Goal: Transaction & Acquisition: Obtain resource

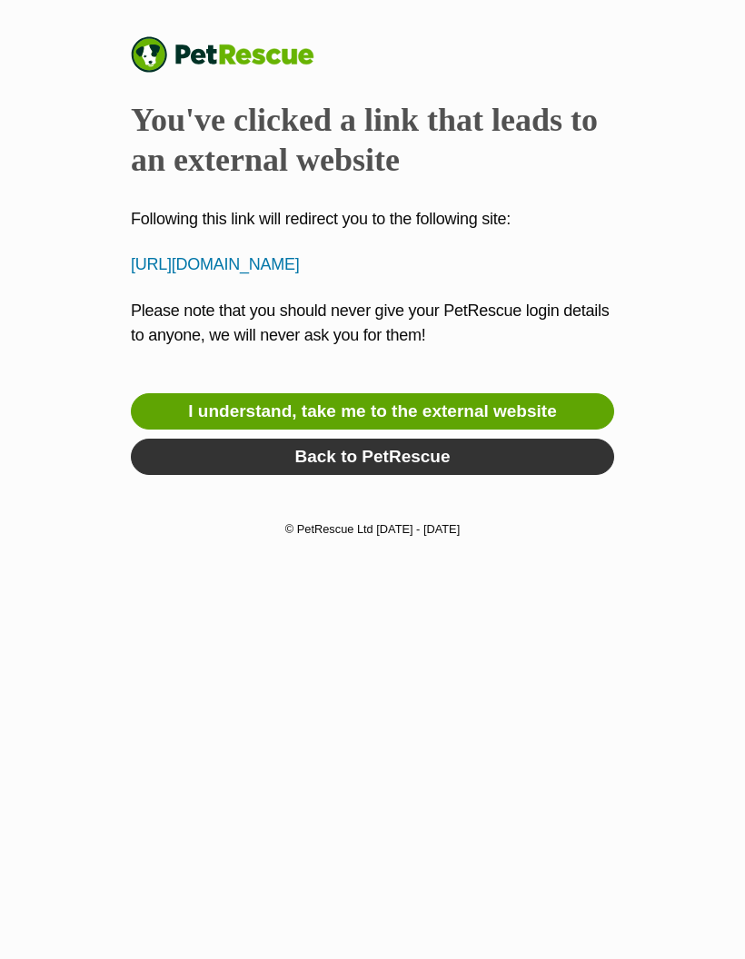
click at [462, 407] on link "I understand, take me to the external website" at bounding box center [372, 411] width 483 height 36
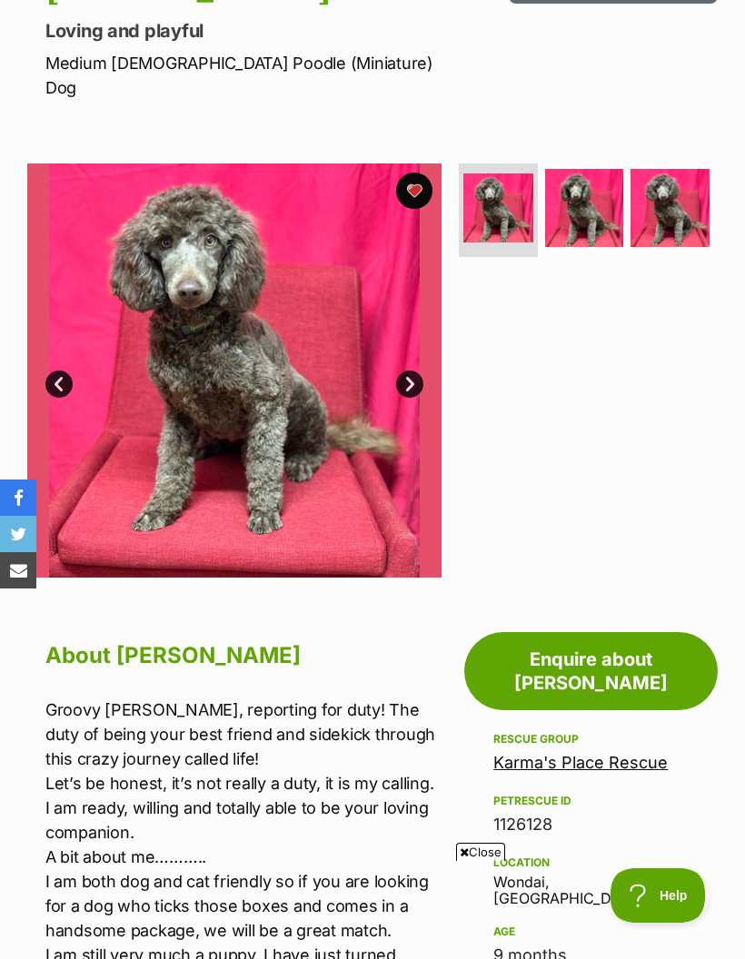
click at [486, 861] on span "Close" at bounding box center [480, 852] width 49 height 18
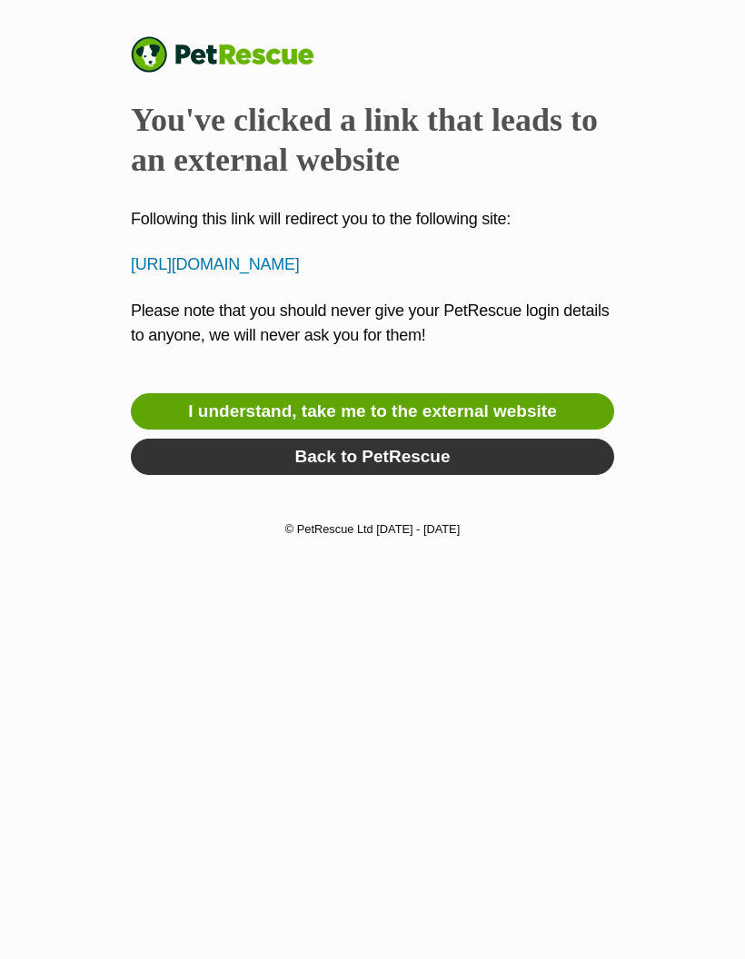
click at [454, 413] on link "I understand, take me to the external website" at bounding box center [372, 411] width 483 height 36
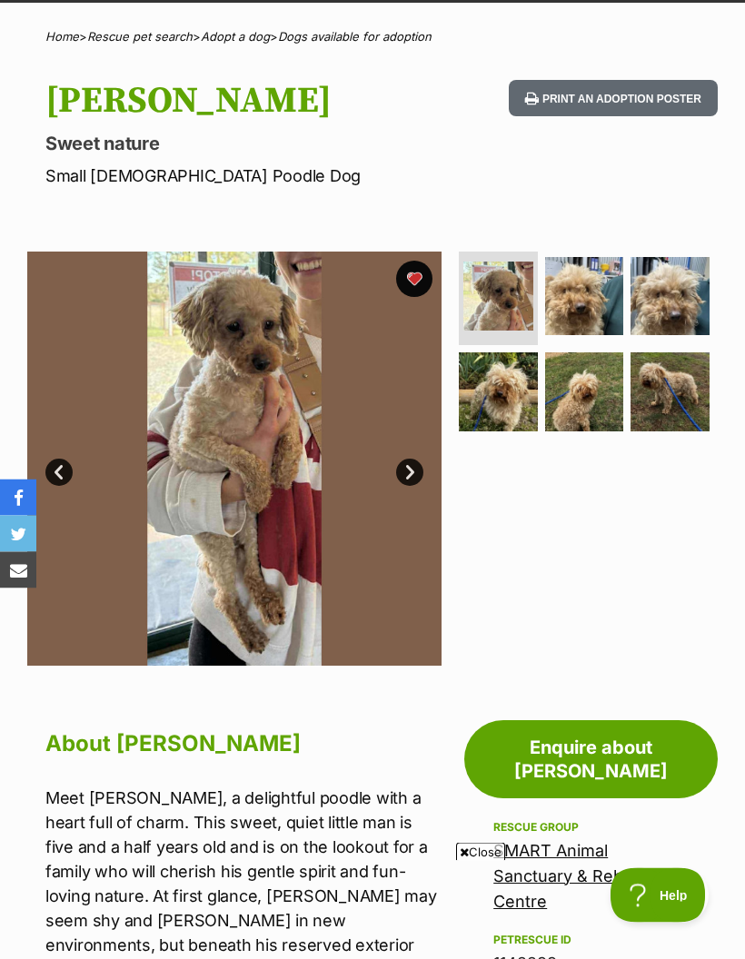
scroll to position [126, 0]
click at [508, 289] on img at bounding box center [498, 297] width 70 height 70
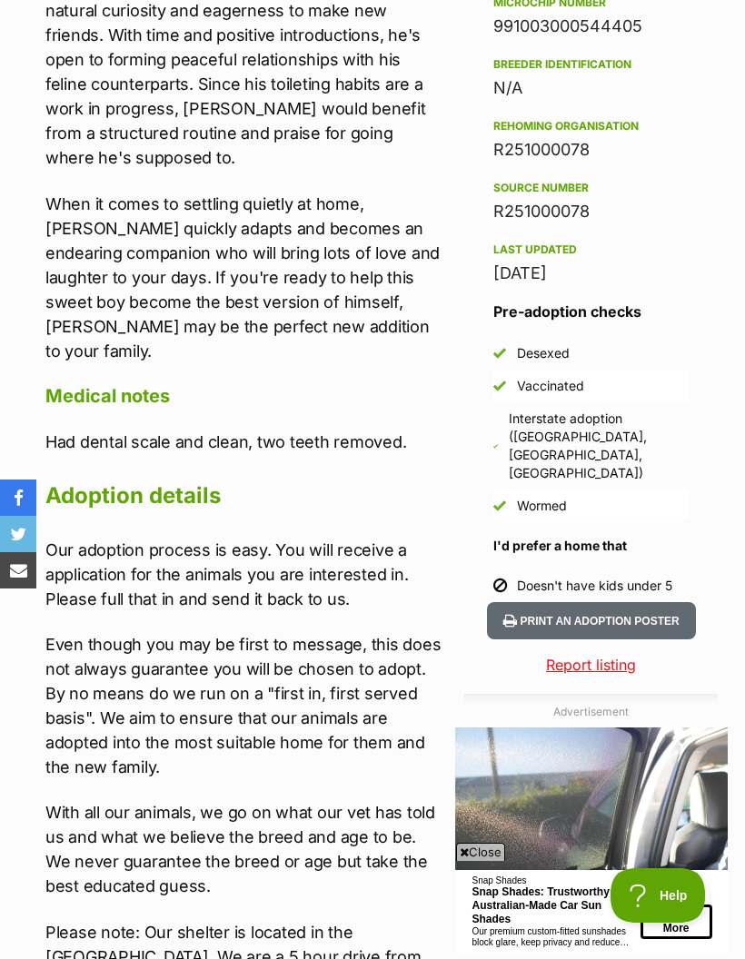
scroll to position [0, 0]
click at [486, 916] on aside "Adoption information I've been adopted! This pet is no longer available On Hold…" at bounding box center [586, 308] width 262 height 1901
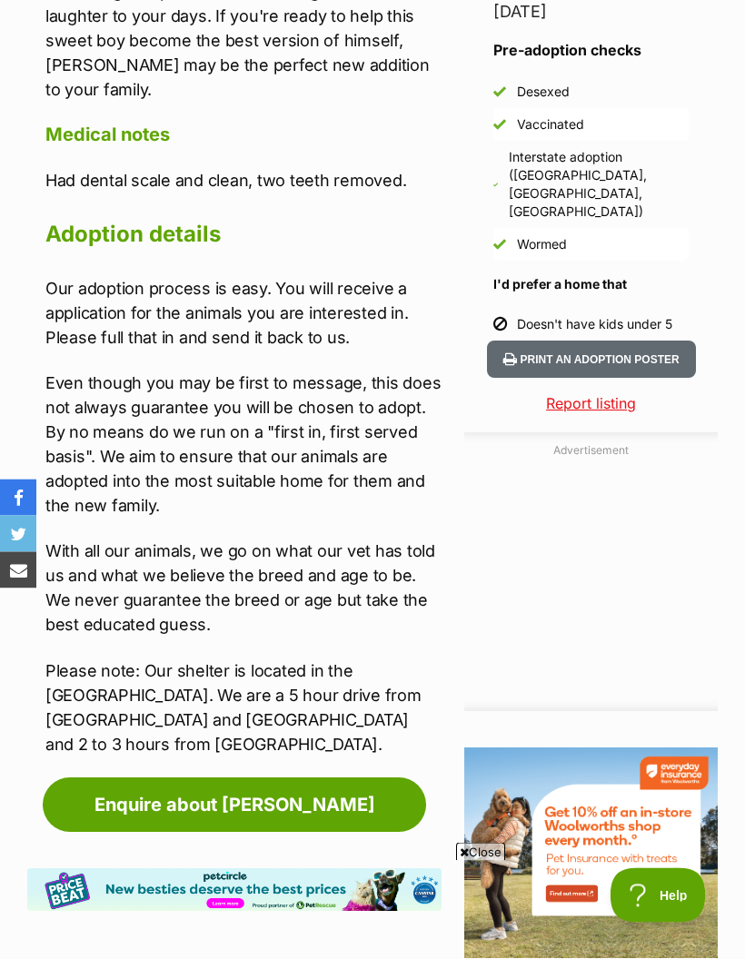
scroll to position [1733, 0]
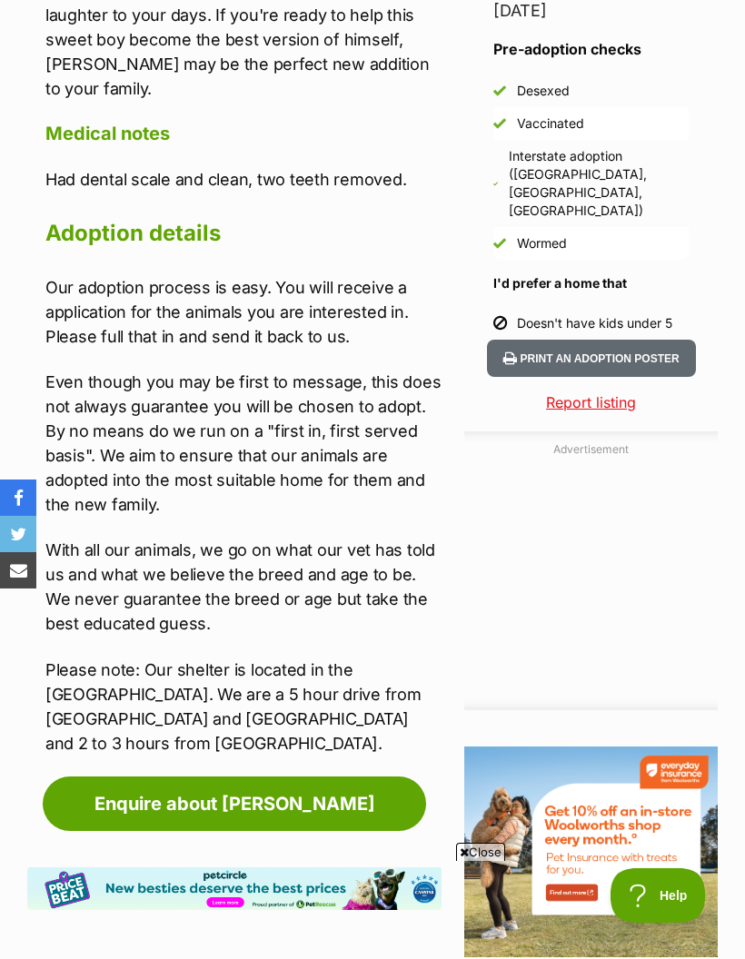
click at [73, 538] on p "With all our animals, we go on what our vet has told us and what we believe the…" at bounding box center [243, 587] width 396 height 98
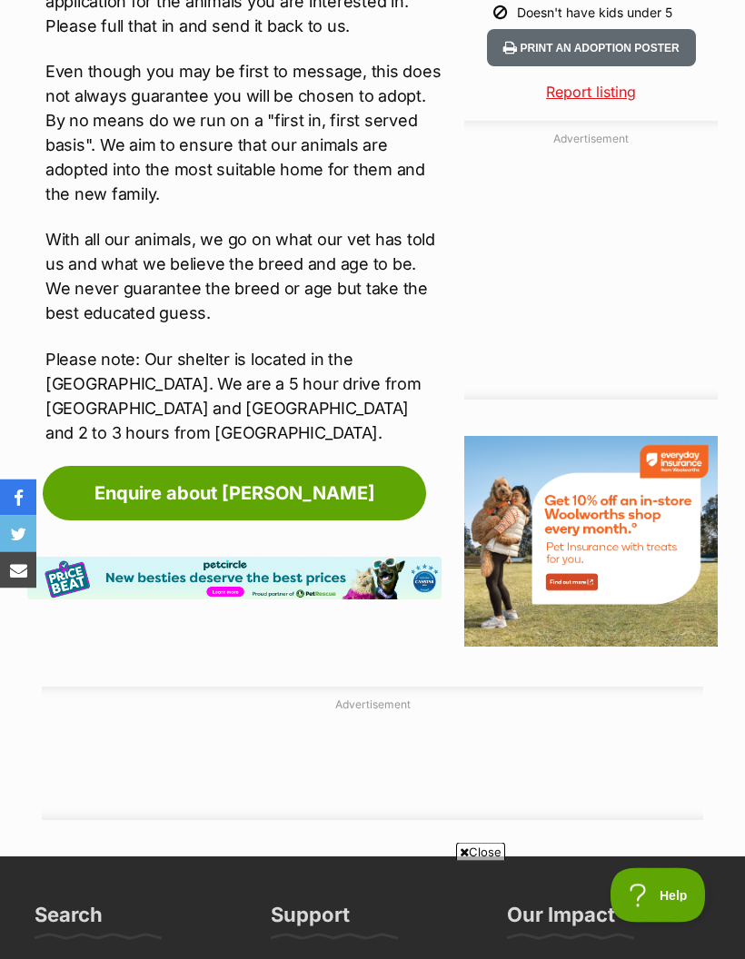
scroll to position [2043, 0]
click at [488, 861] on span "Close" at bounding box center [480, 852] width 49 height 18
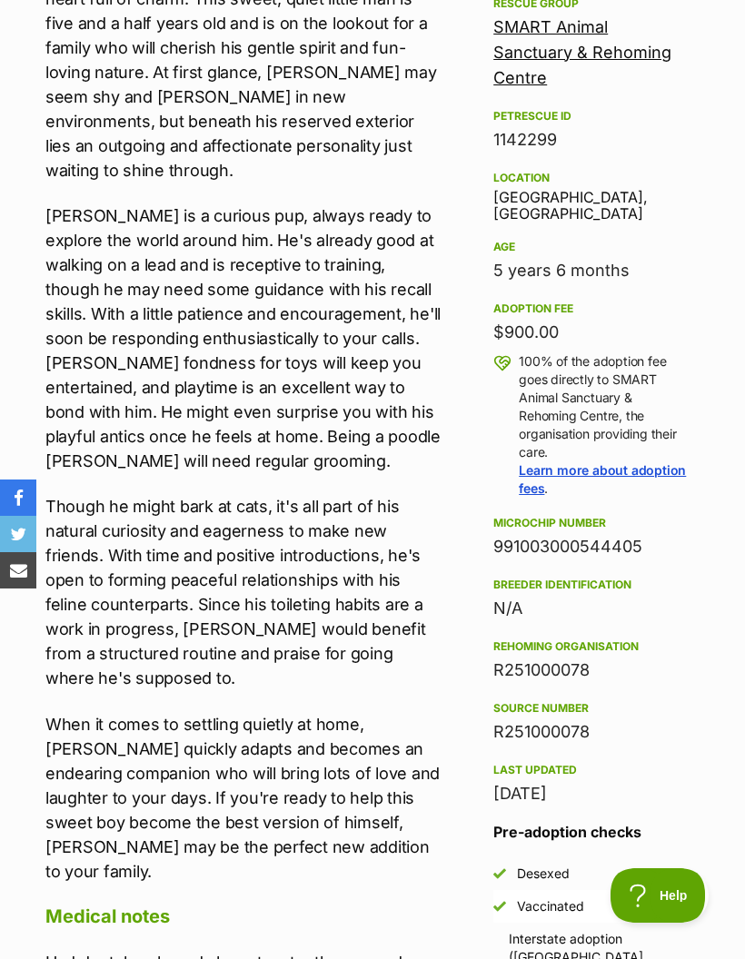
scroll to position [948, 0]
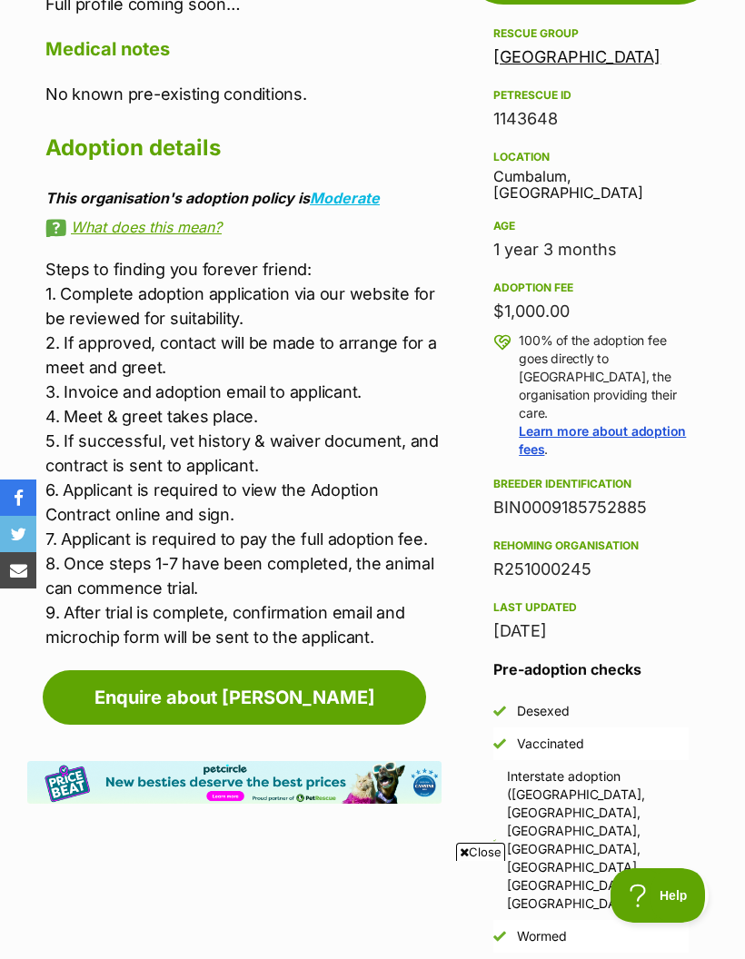
scroll to position [916, 0]
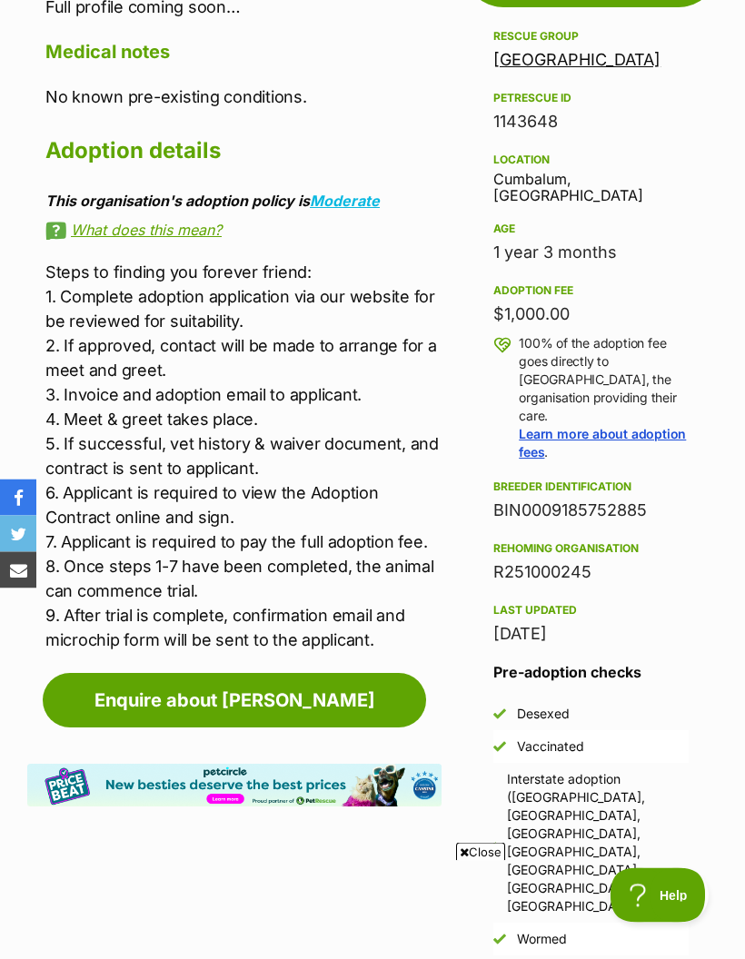
click at [546, 150] on div "Location Cumbalum, NSW" at bounding box center [590, 177] width 195 height 55
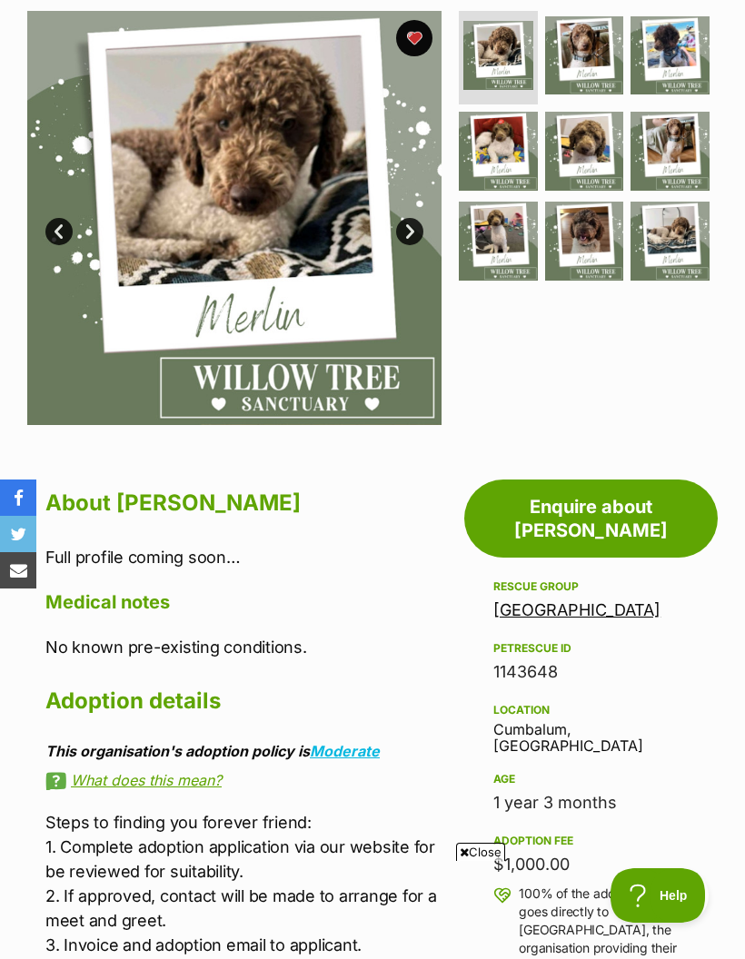
scroll to position [363, 0]
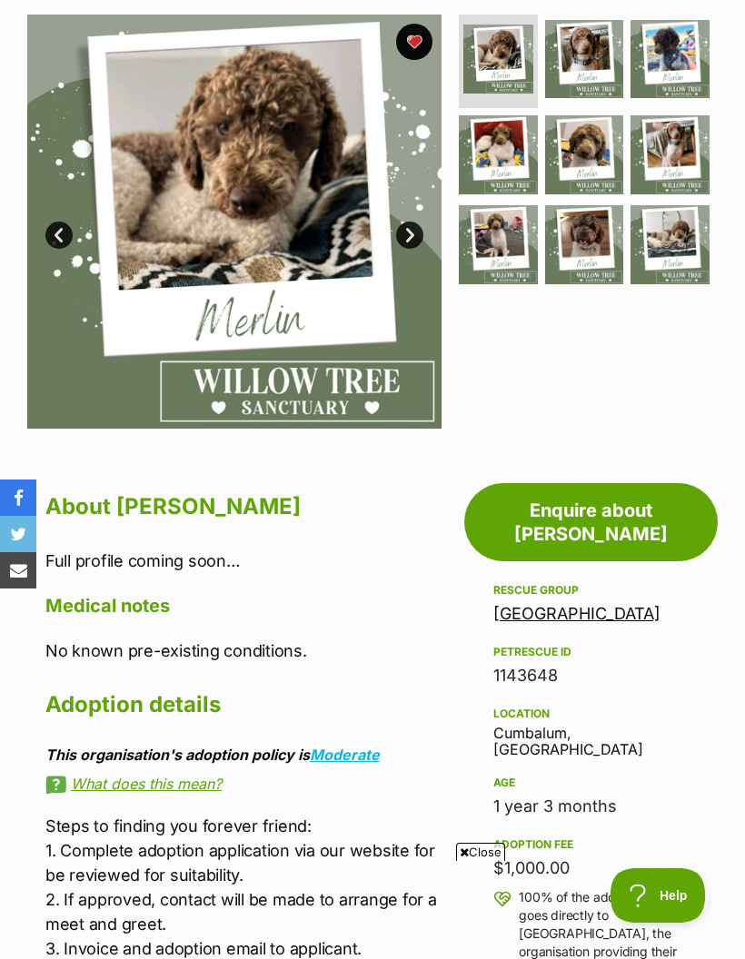
click at [417, 223] on link "Next" at bounding box center [409, 235] width 27 height 27
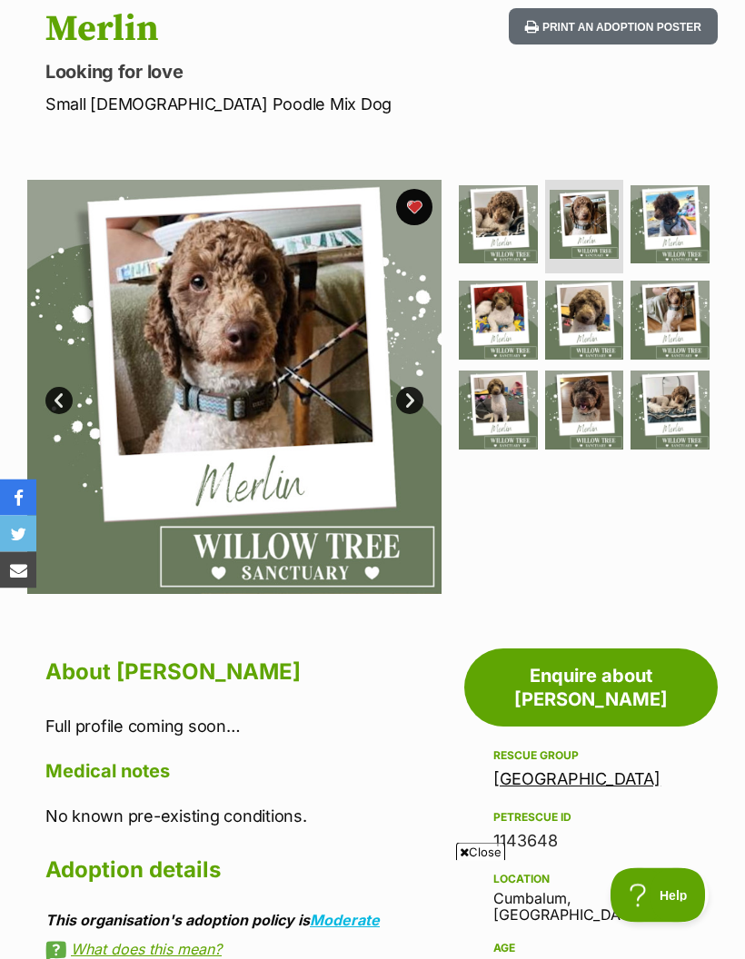
scroll to position [190, 0]
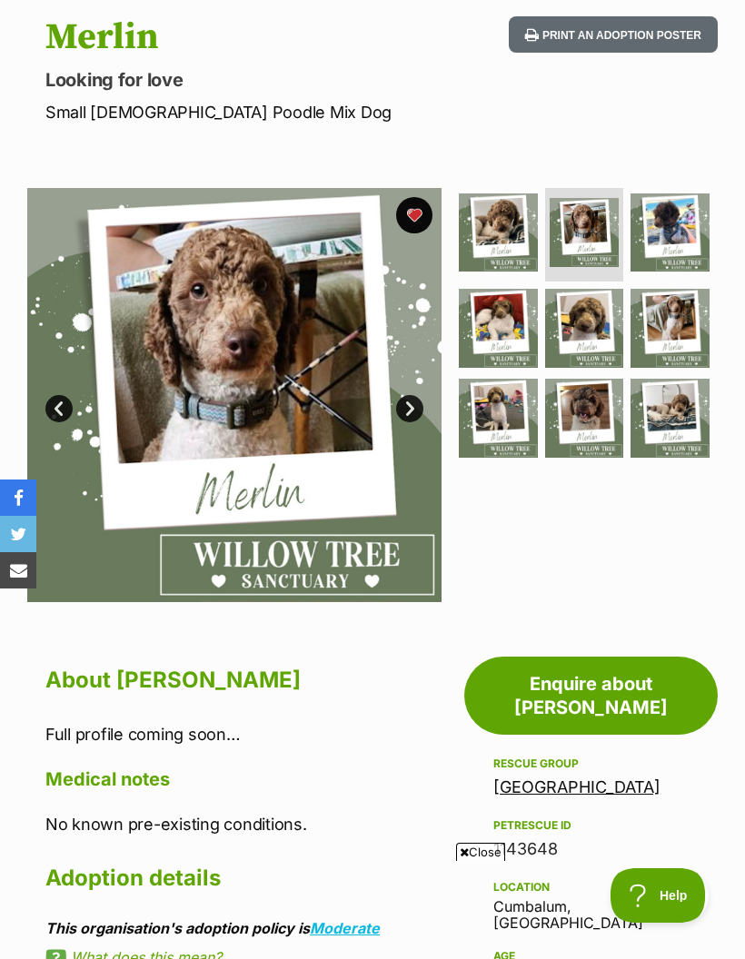
click at [413, 419] on link "Next" at bounding box center [409, 408] width 27 height 27
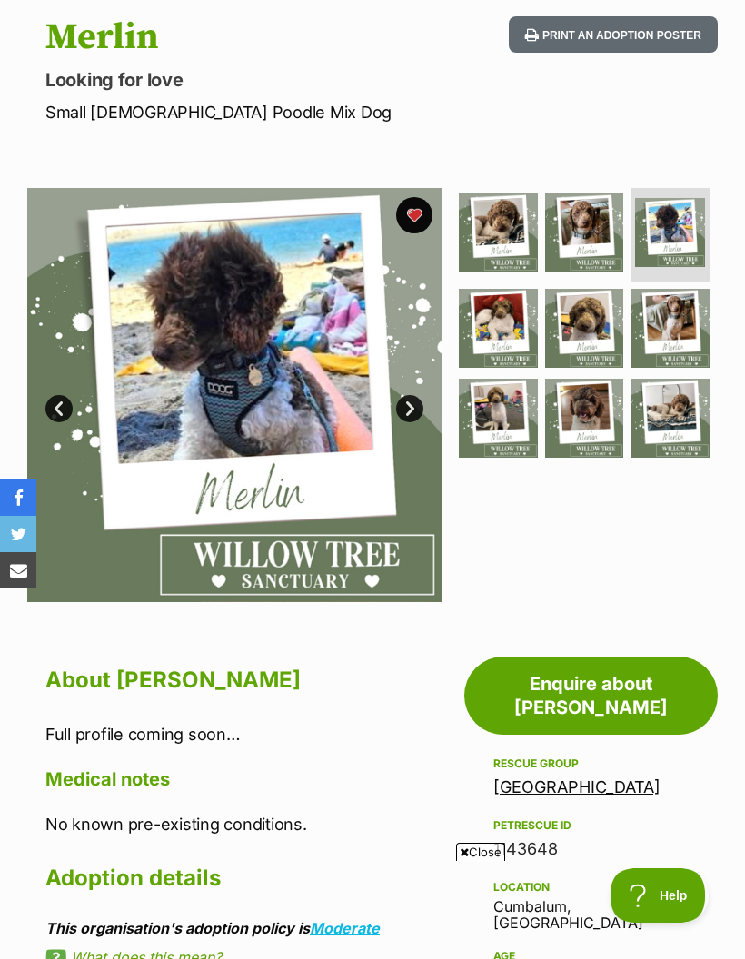
click at [413, 402] on link "Next" at bounding box center [409, 408] width 27 height 27
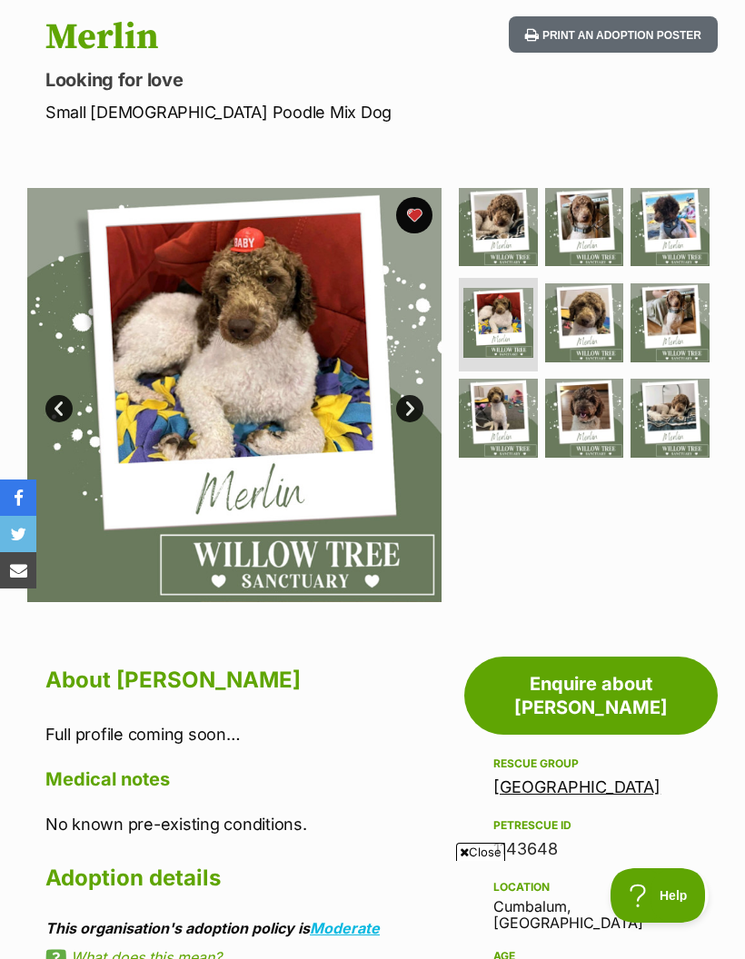
click at [416, 405] on link "Next" at bounding box center [409, 408] width 27 height 27
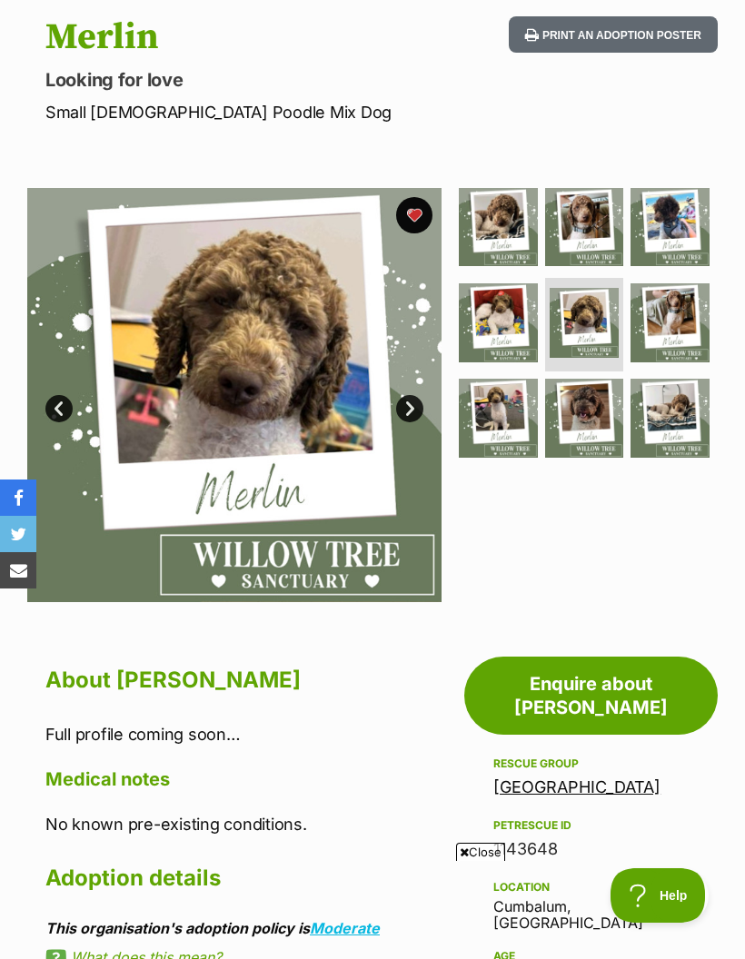
click at [416, 410] on link "Next" at bounding box center [409, 408] width 27 height 27
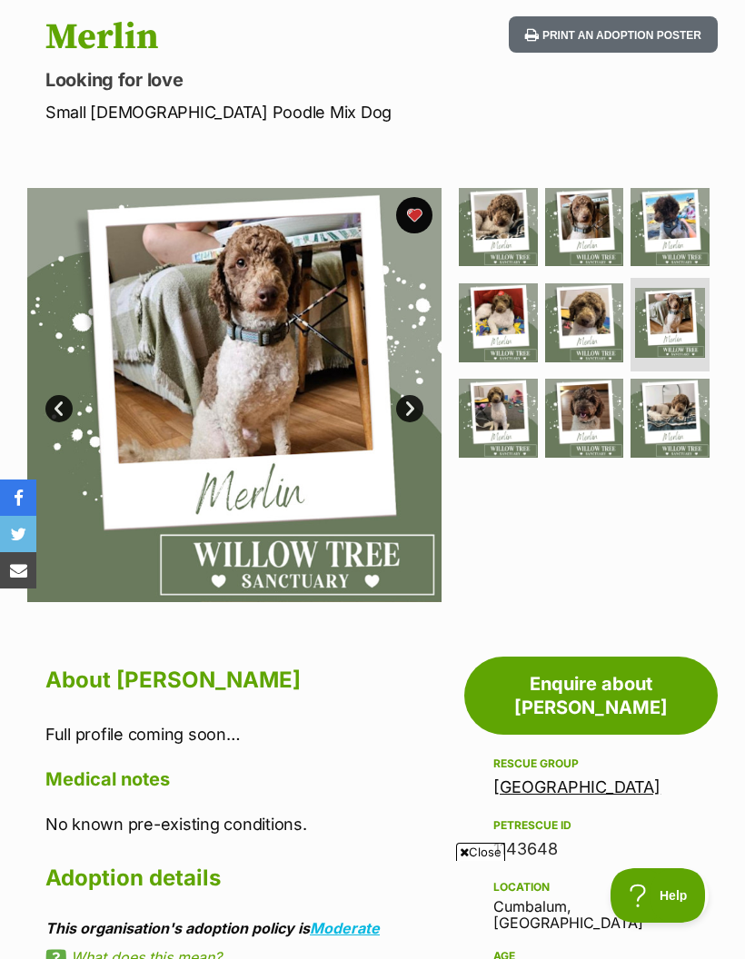
click at [420, 396] on img at bounding box center [234, 395] width 414 height 414
click at [409, 402] on link "Next" at bounding box center [409, 408] width 27 height 27
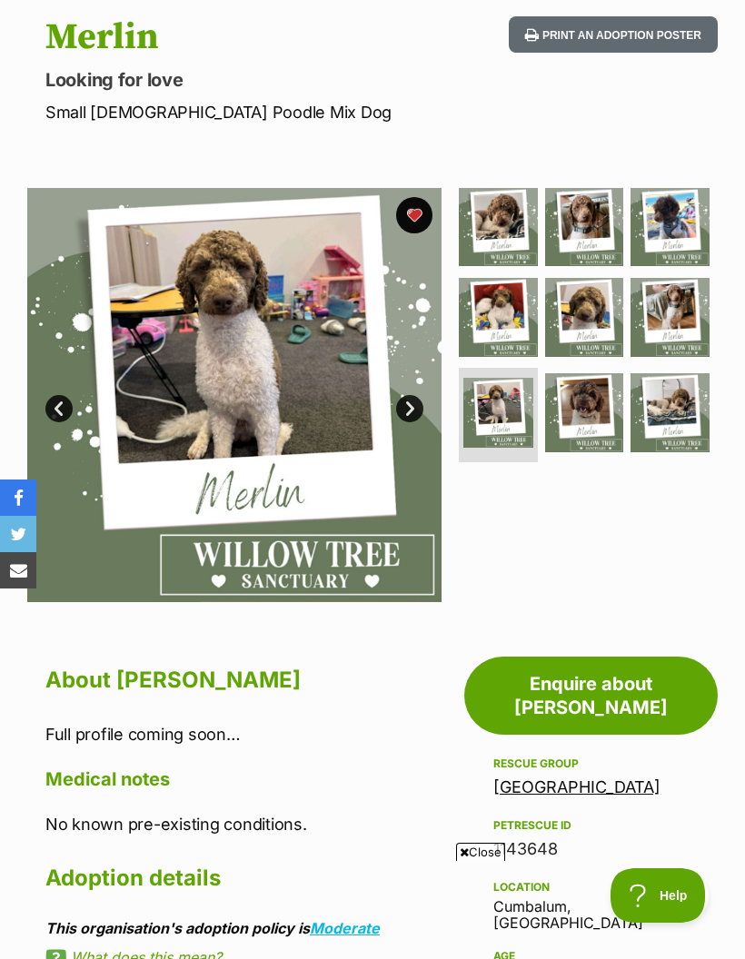
click at [418, 405] on link "Next" at bounding box center [409, 408] width 27 height 27
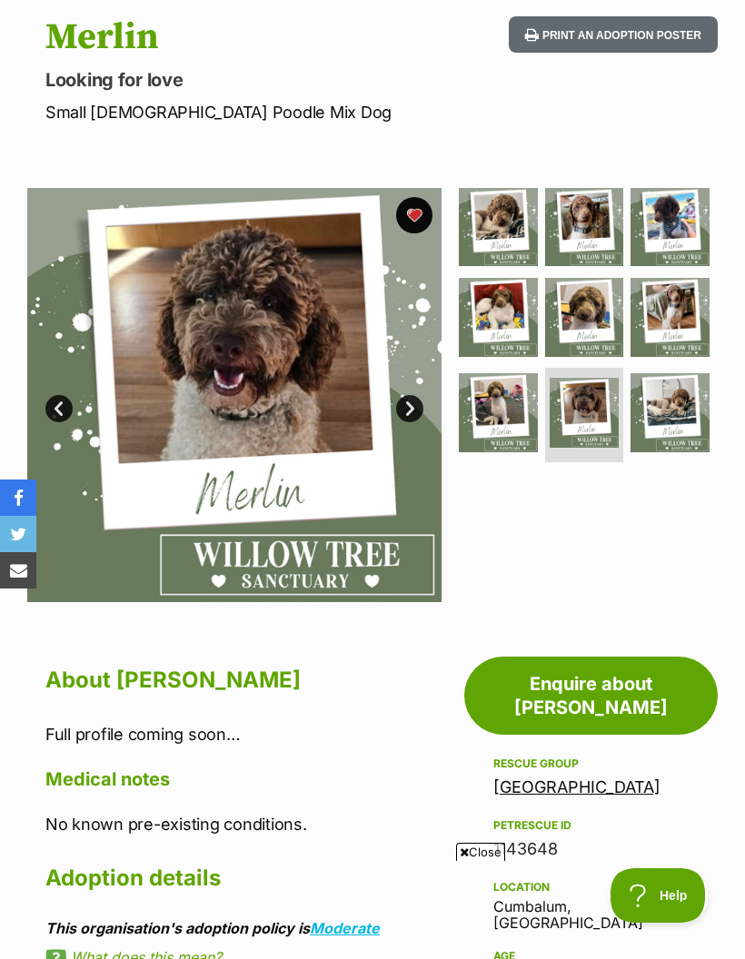
click at [416, 410] on link "Next" at bounding box center [409, 408] width 27 height 27
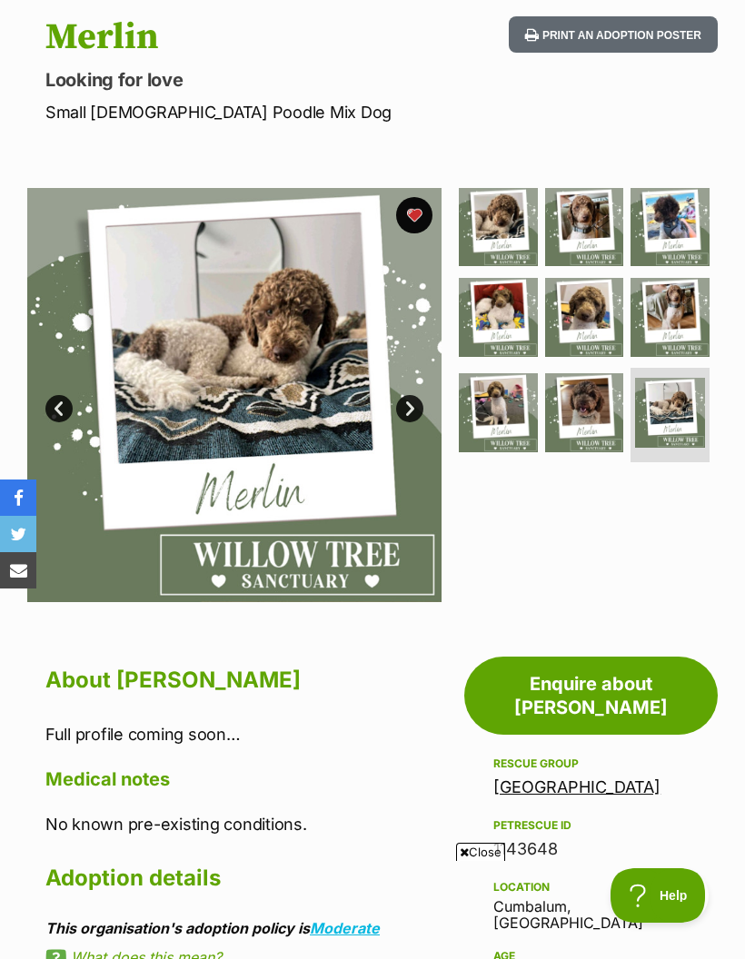
click at [420, 409] on link "Next" at bounding box center [409, 408] width 27 height 27
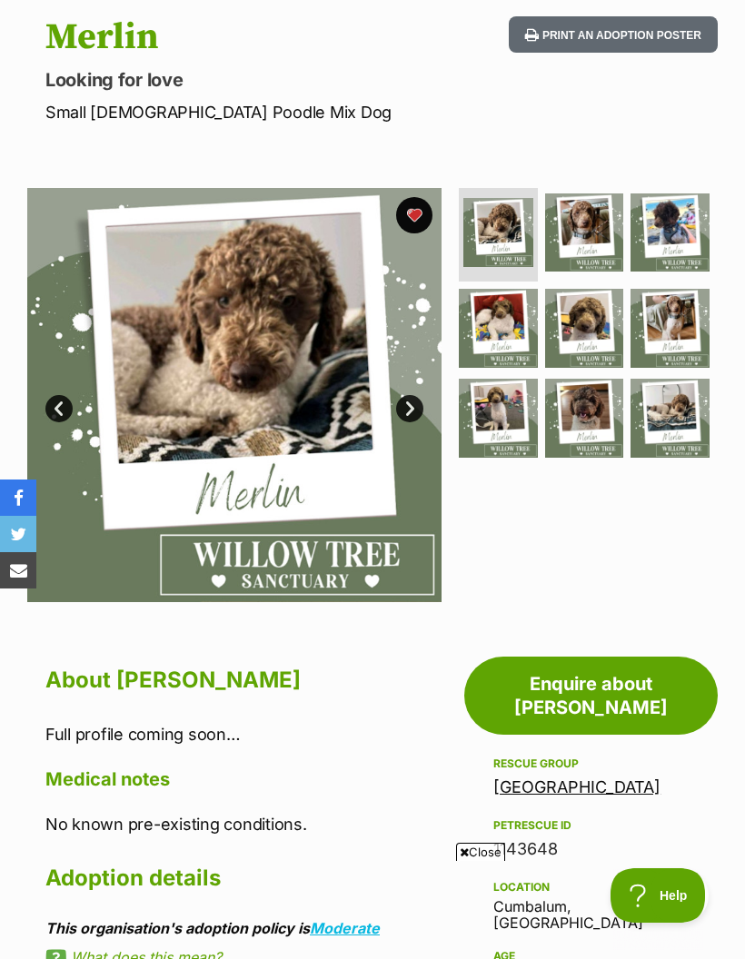
scroll to position [0, 0]
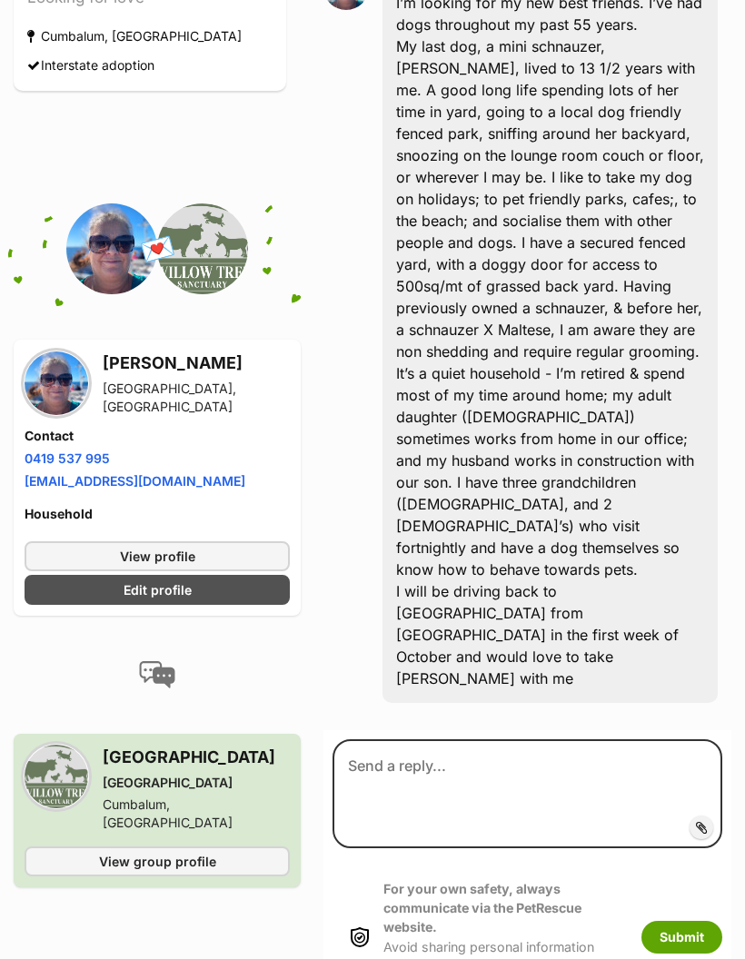
scroll to position [568, 0]
click at [180, 852] on span "View group profile" at bounding box center [157, 861] width 117 height 19
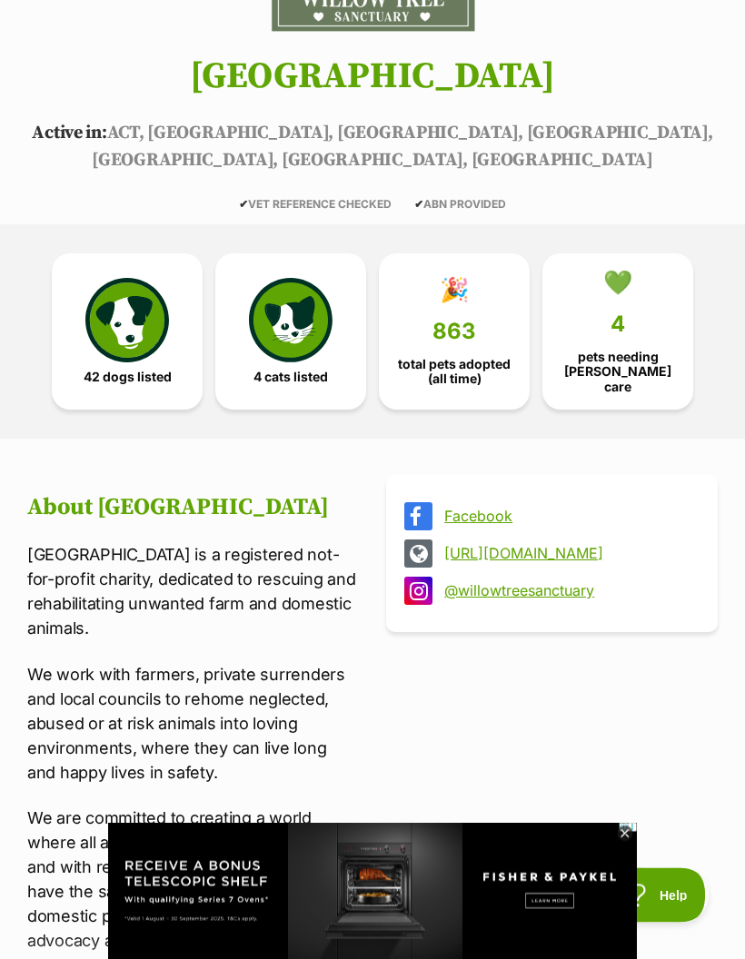
click at [629, 842] on icon at bounding box center [624, 833] width 15 height 15
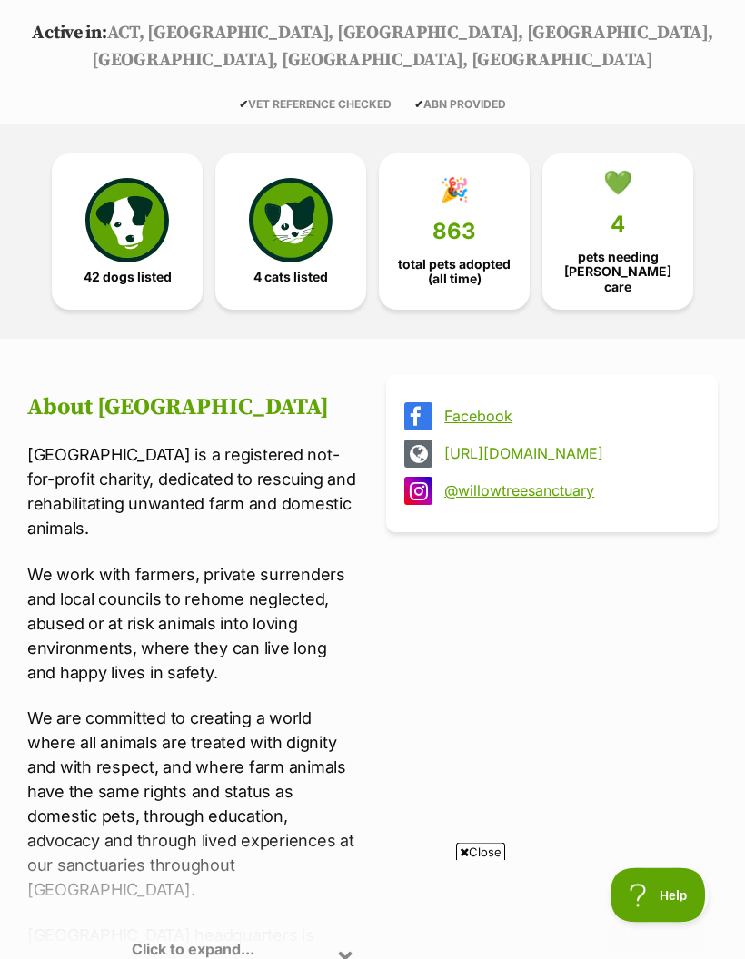
scroll to position [384, 0]
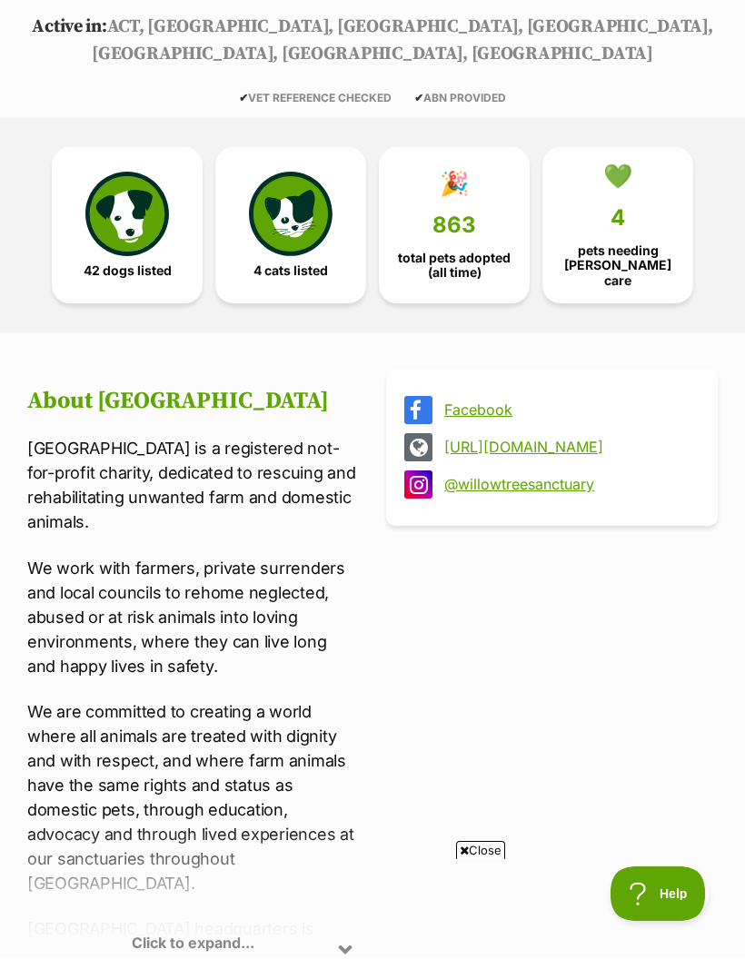
click at [345, 914] on div "Click to expand..." at bounding box center [192, 898] width 331 height 142
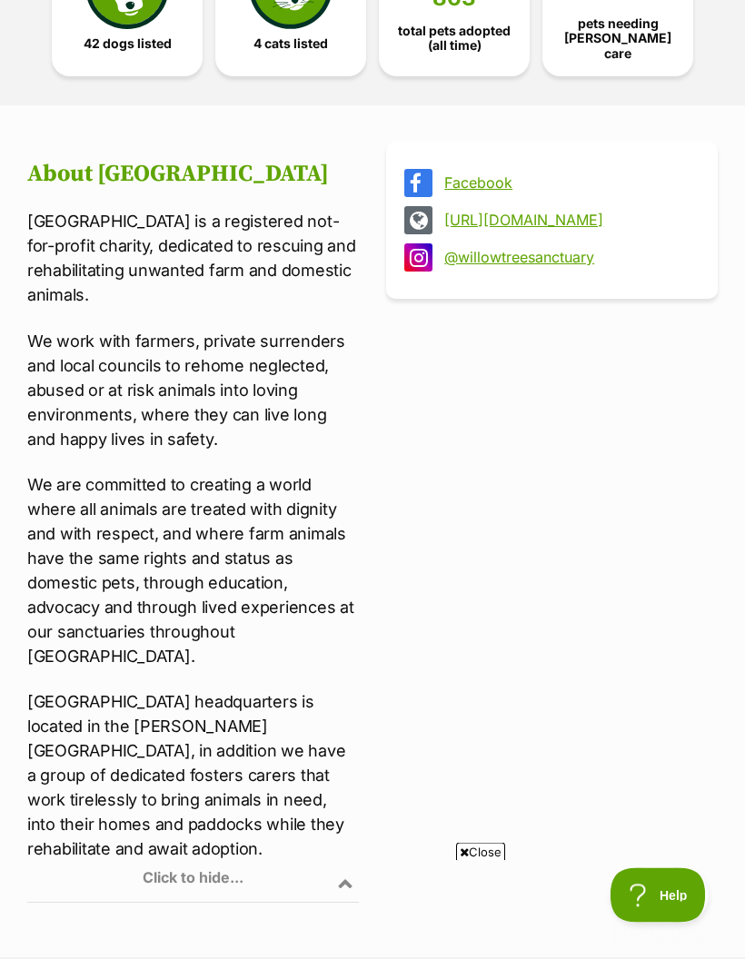
scroll to position [613, 0]
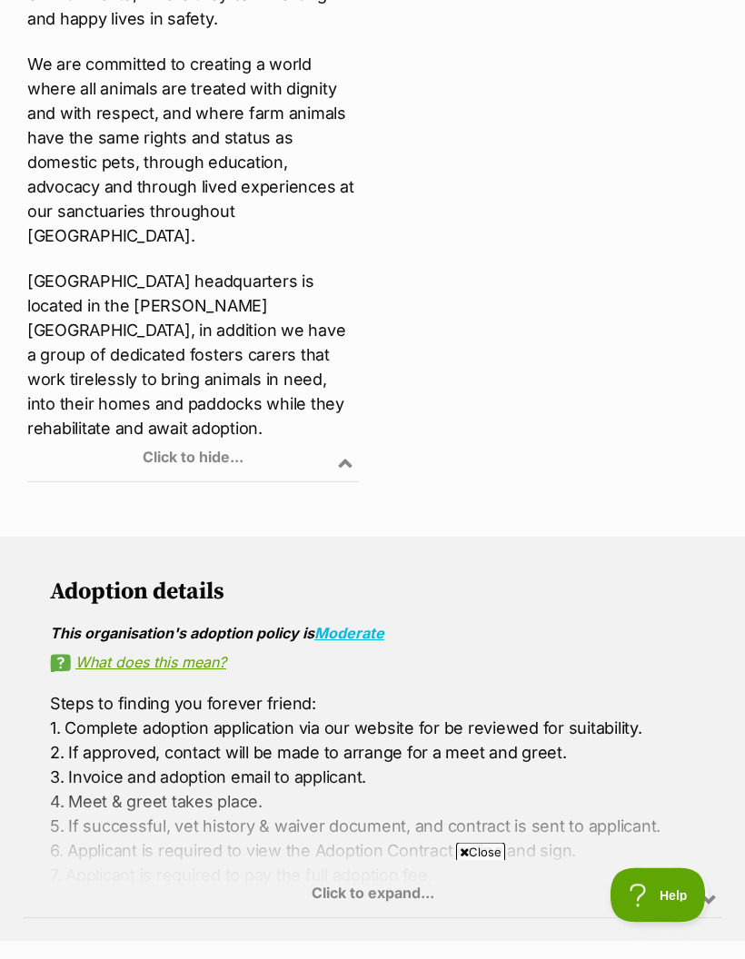
click at [371, 840] on div "Click to expand..." at bounding box center [372, 847] width 699 height 142
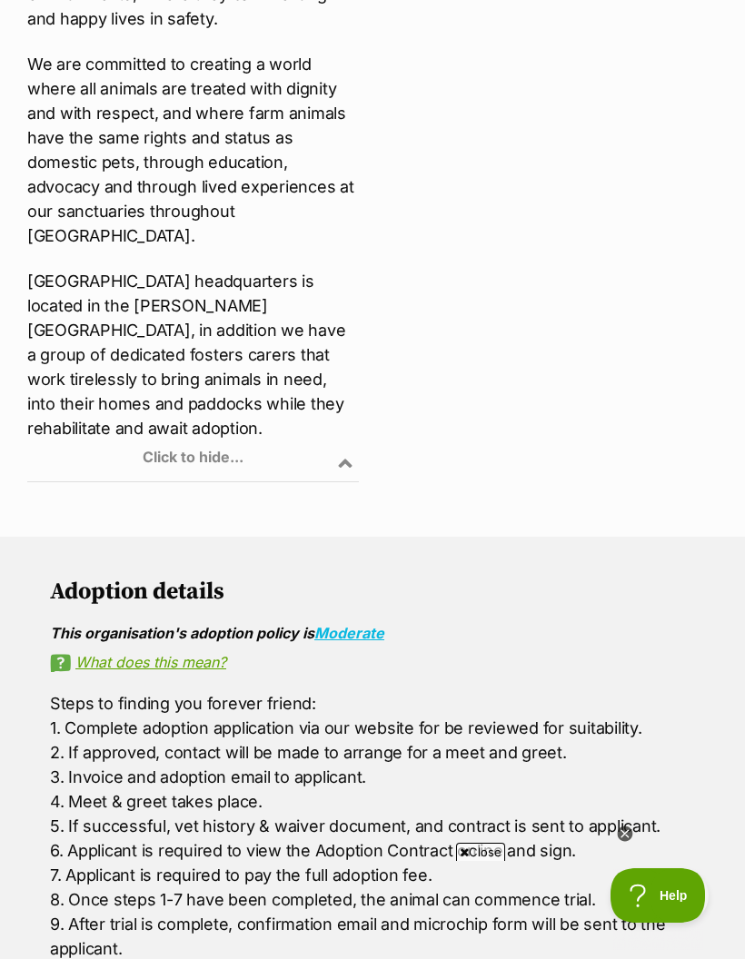
scroll to position [0, 0]
click at [637, 905] on div "Click to hide..." at bounding box center [372, 925] width 699 height 142
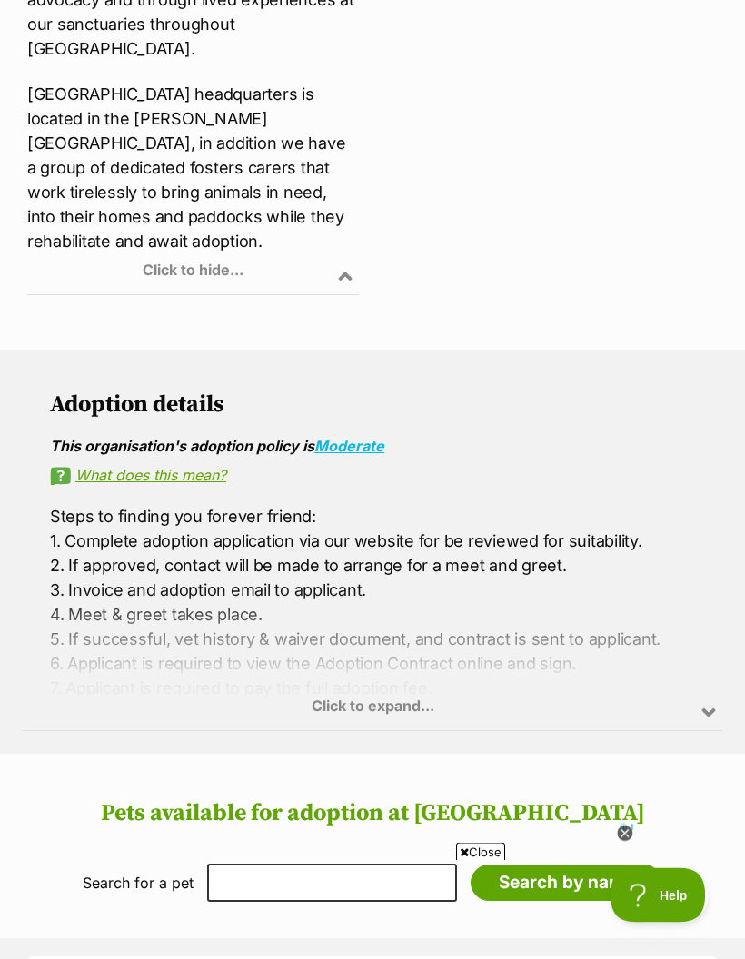
click at [386, 638] on div "Click to expand..." at bounding box center [372, 660] width 699 height 142
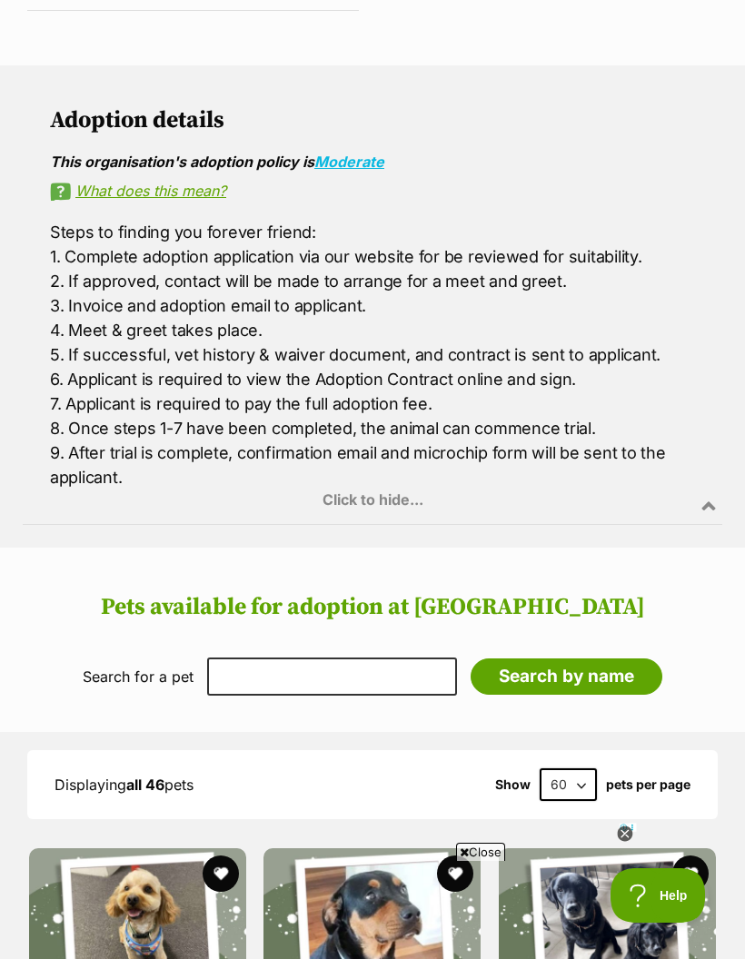
scroll to position [1519, 0]
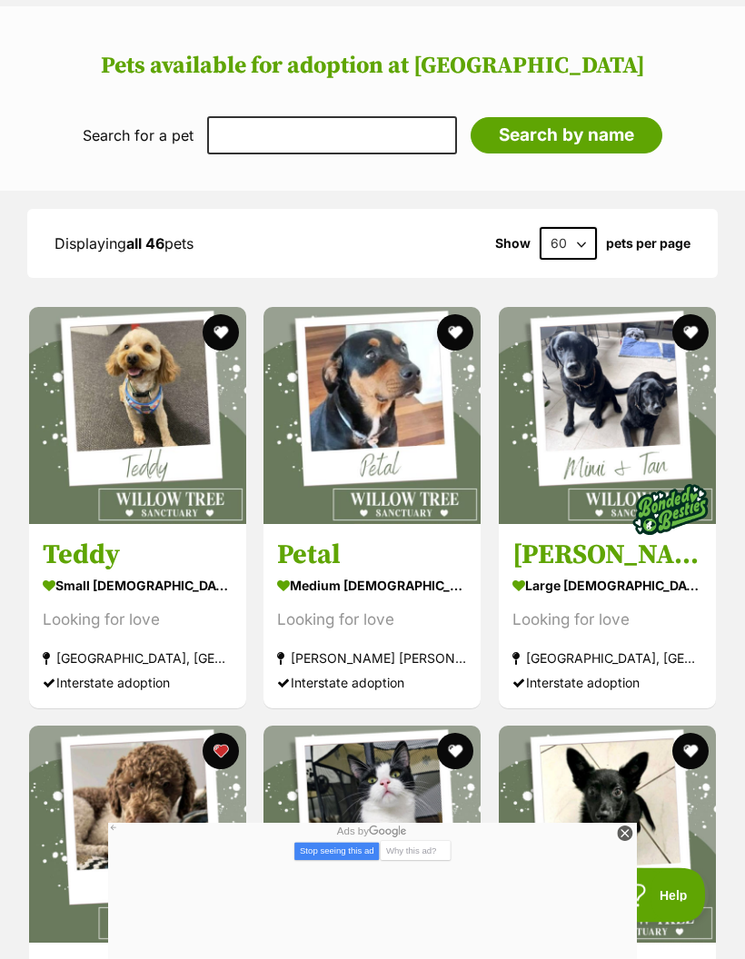
scroll to position [2086, 0]
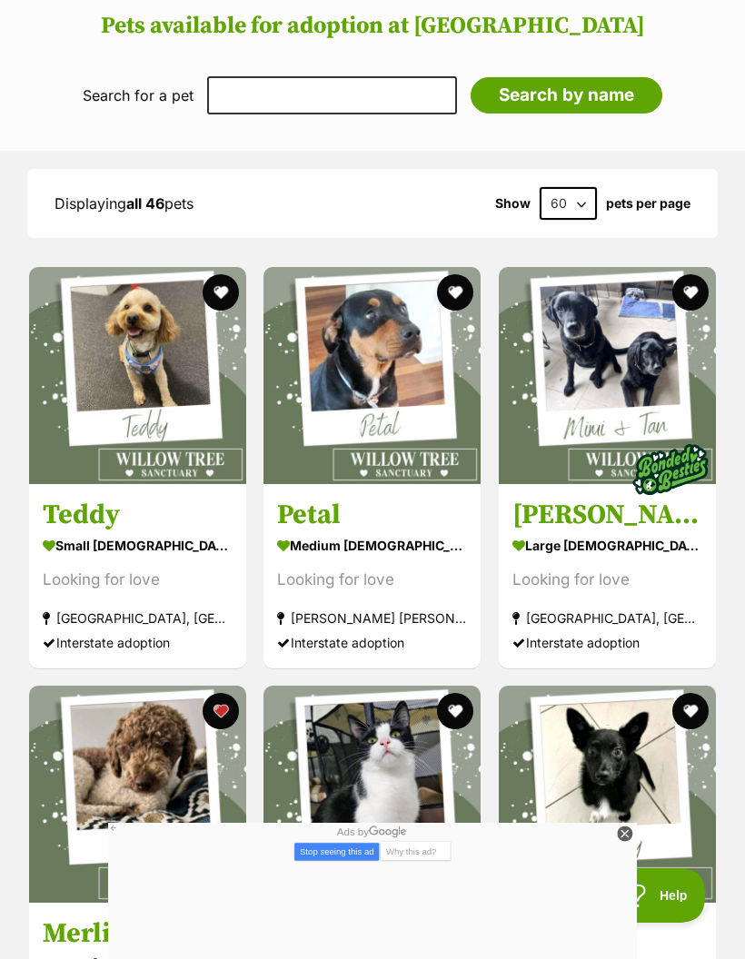
click at [86, 532] on div "small [DEMOGRAPHIC_DATA] Dog" at bounding box center [138, 545] width 190 height 26
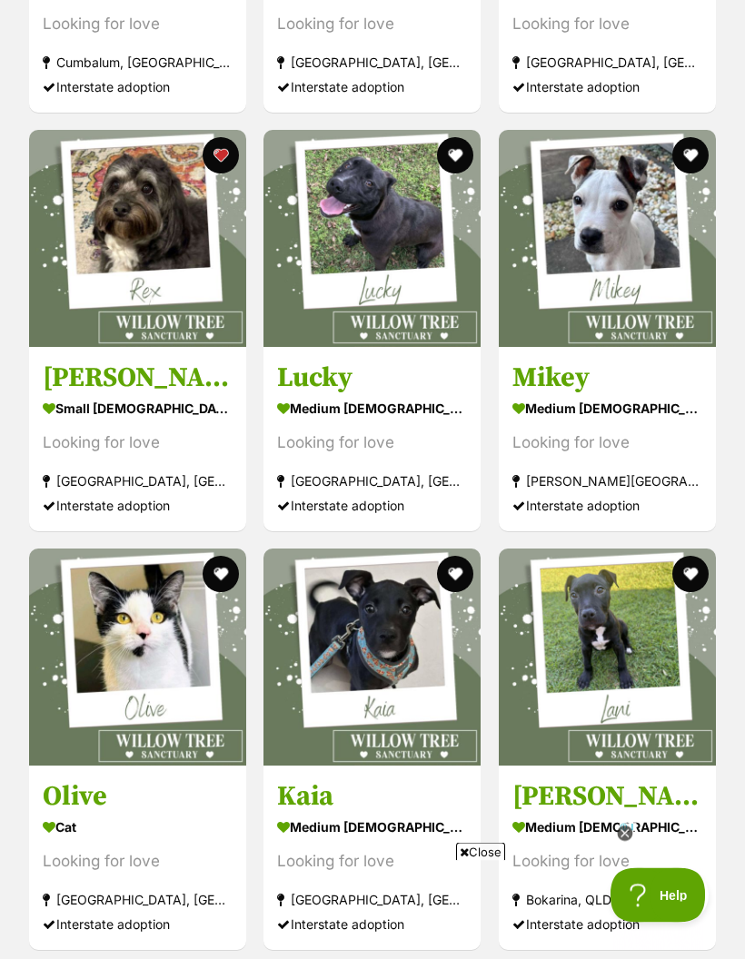
scroll to position [3061, 0]
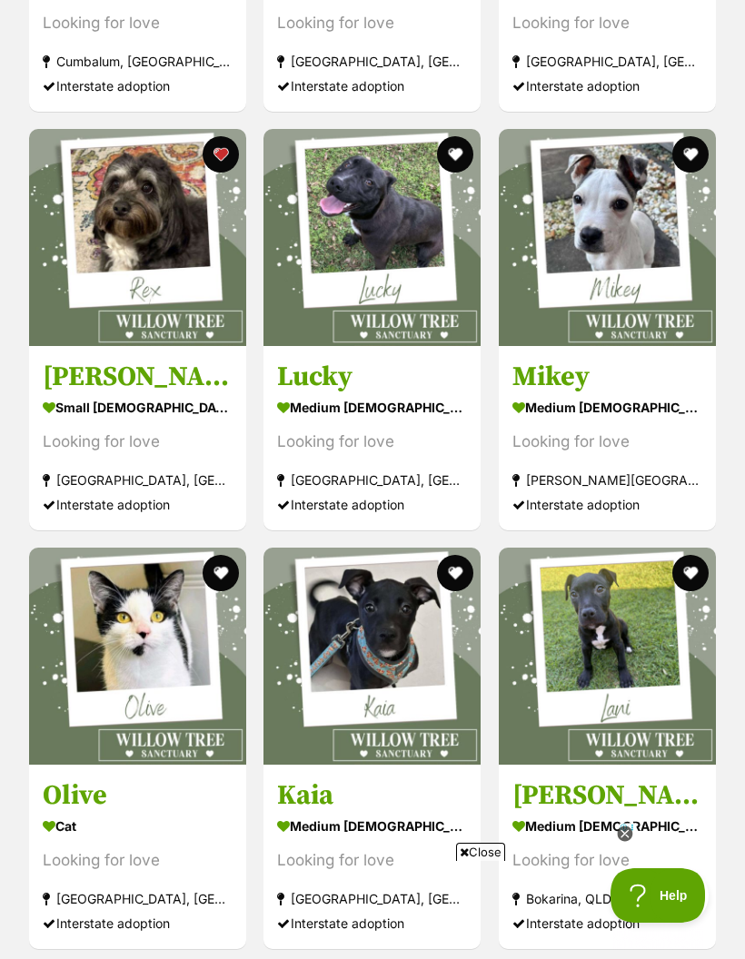
click at [627, 842] on icon at bounding box center [624, 833] width 15 height 15
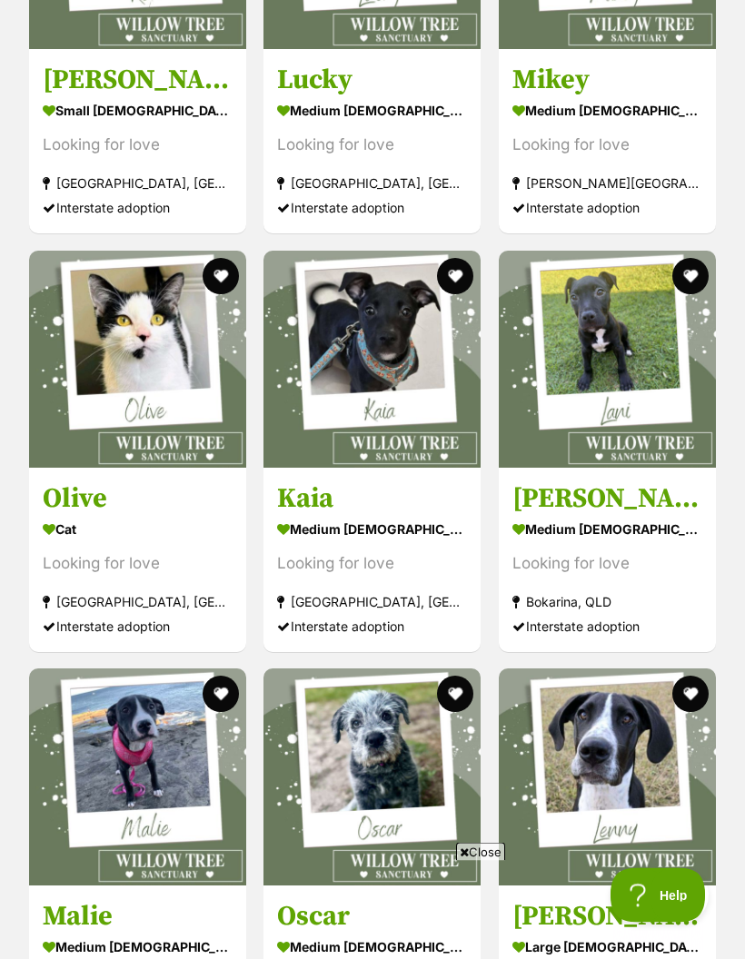
scroll to position [3358, 0]
click at [370, 933] on div "medium male Dog" at bounding box center [372, 946] width 190 height 26
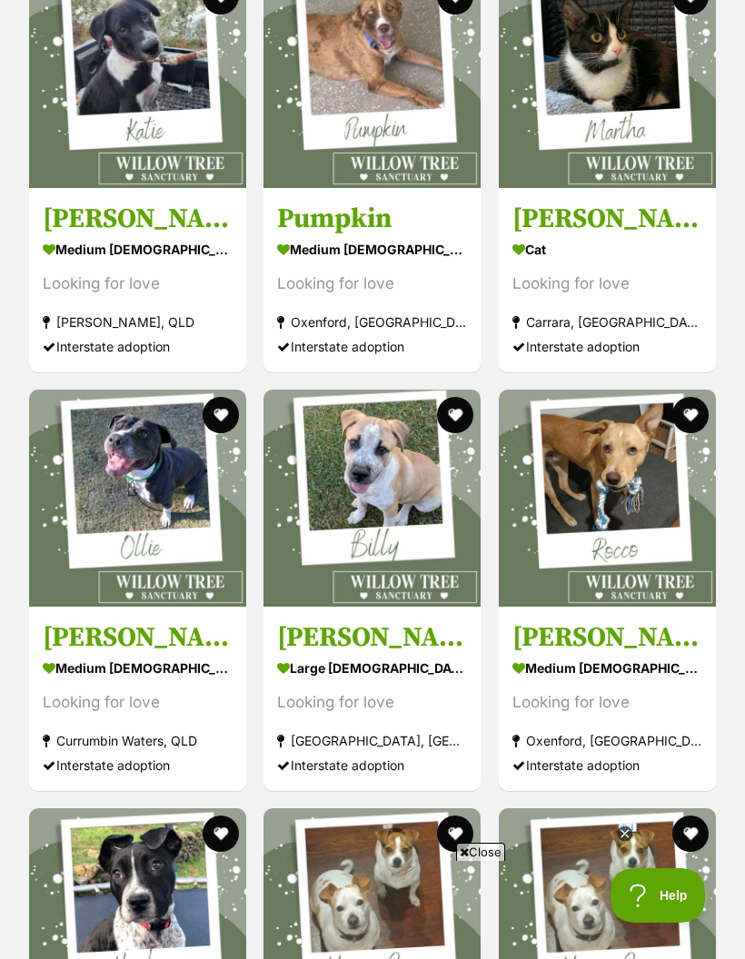
scroll to position [7406, 0]
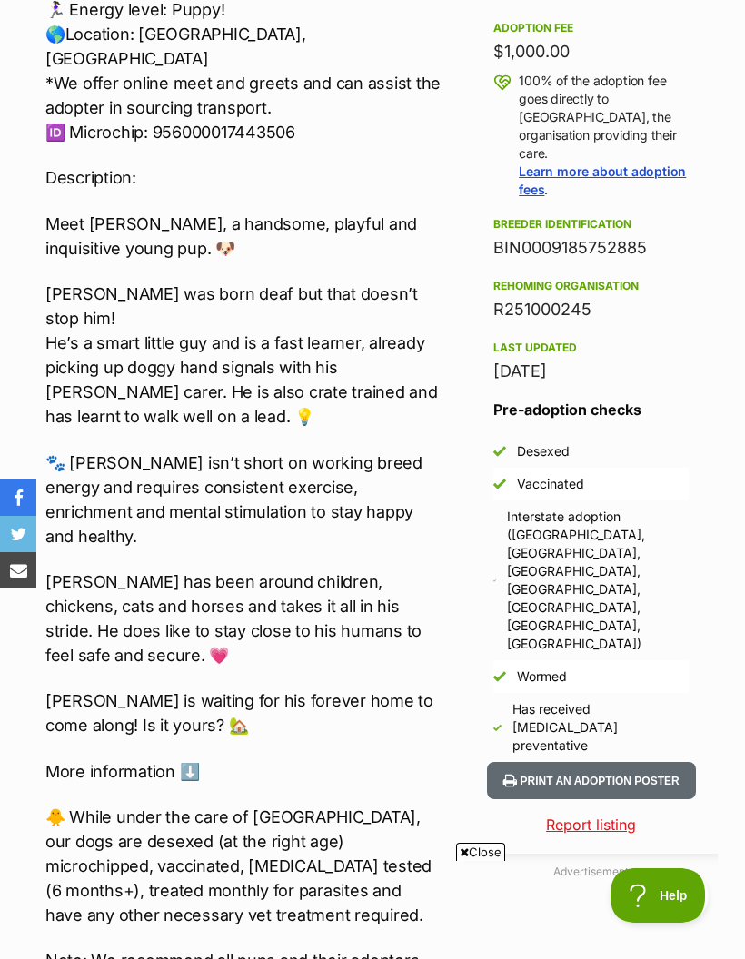
scroll to position [1133, 0]
